Goal: Browse casually: Explore the website without a specific task or goal

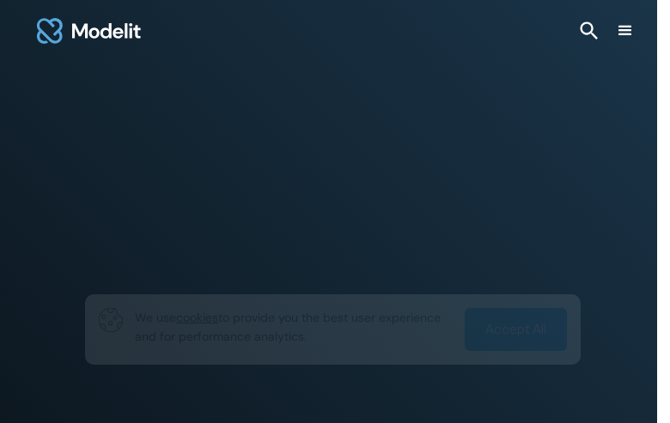
type input "**********"
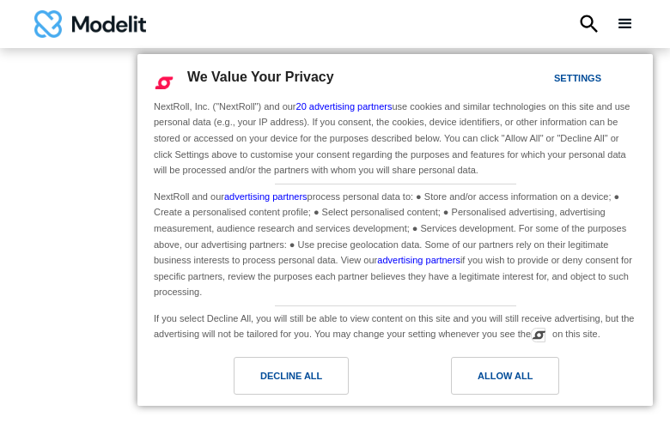
type input "**********"
